Goal: Task Accomplishment & Management: Use online tool/utility

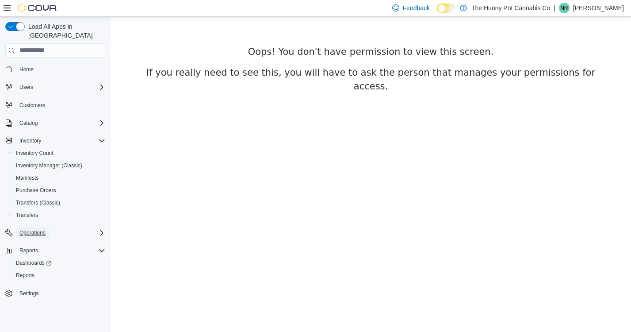
click at [37, 229] on span "Operations" at bounding box center [32, 232] width 26 height 7
click at [39, 242] on span "Cash Management" at bounding box center [38, 245] width 45 height 7
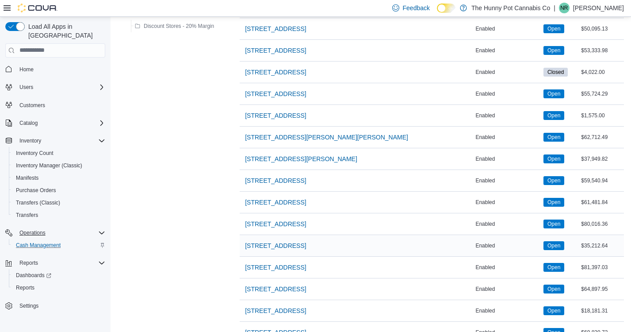
scroll to position [492, 0]
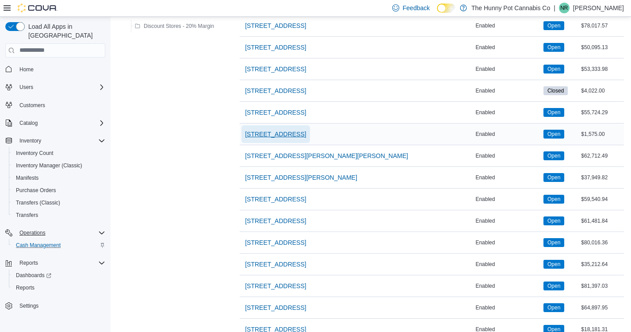
click at [272, 137] on span "[STREET_ADDRESS]" at bounding box center [275, 134] width 61 height 9
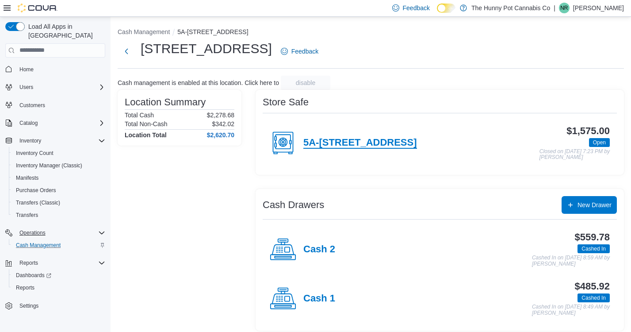
click at [371, 141] on h4 "5A-[STREET_ADDRESS]" at bounding box center [360, 143] width 114 height 12
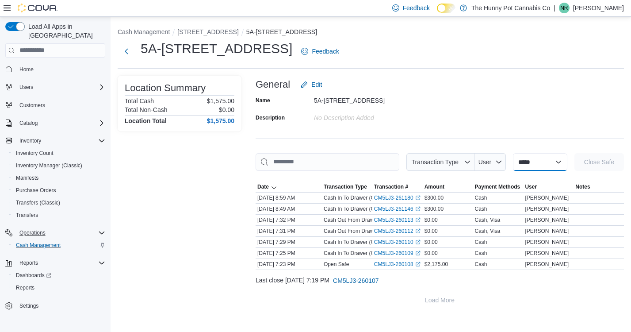
click at [560, 161] on select "**********" at bounding box center [540, 162] width 54 height 18
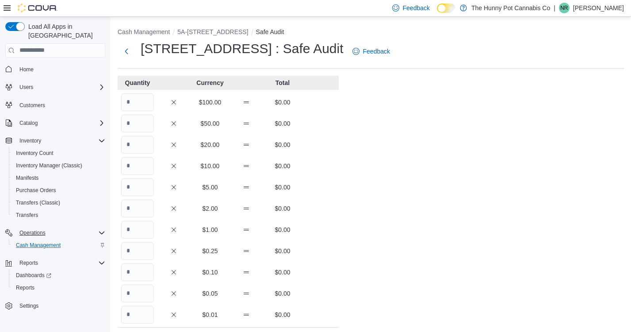
scroll to position [50, 0]
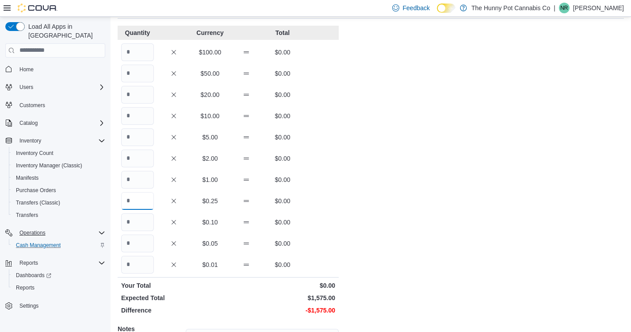
click at [142, 204] on input "Quantity" at bounding box center [137, 201] width 33 height 18
